Goal: Navigation & Orientation: Find specific page/section

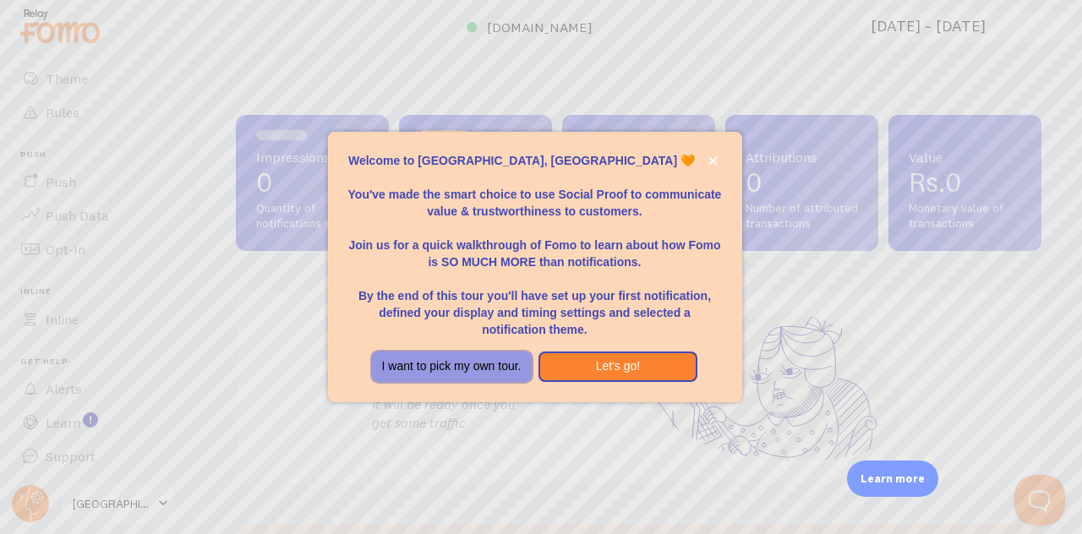
click at [457, 376] on button "I want to pick my own tour." at bounding box center [452, 367] width 160 height 30
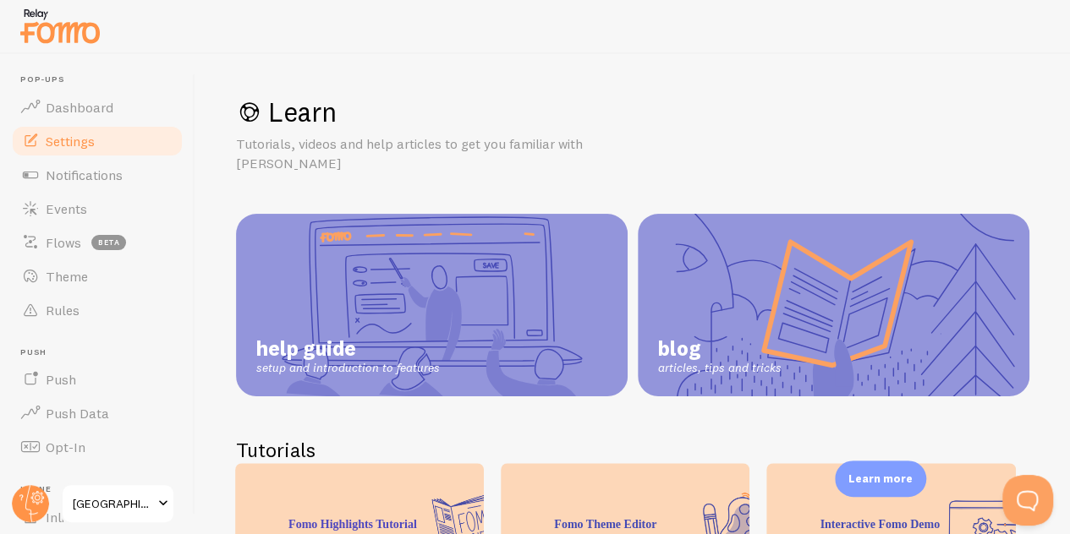
click at [64, 153] on link "Settings" at bounding box center [97, 141] width 174 height 34
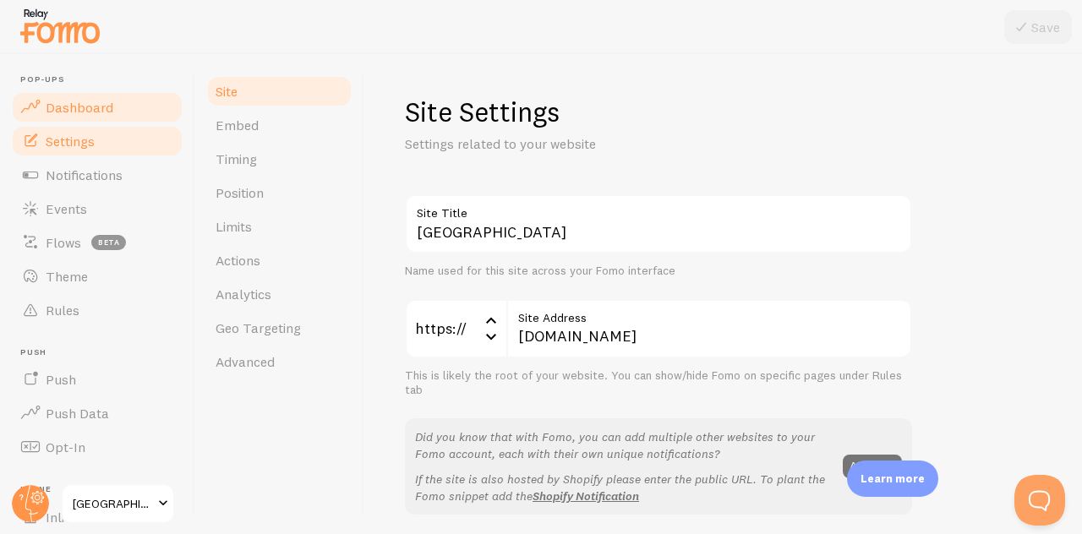
click at [138, 102] on link "Dashboard" at bounding box center [97, 107] width 174 height 34
